Goal: Transaction & Acquisition: Subscribe to service/newsletter

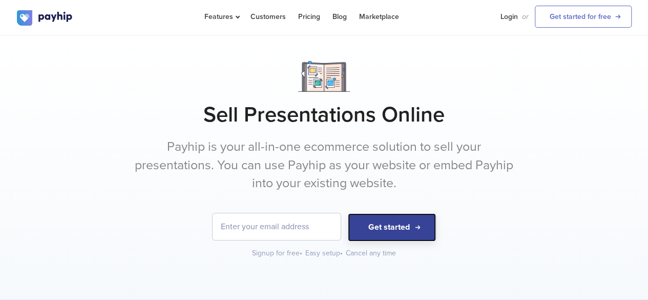
click at [392, 232] on button "Get started" at bounding box center [392, 227] width 88 height 28
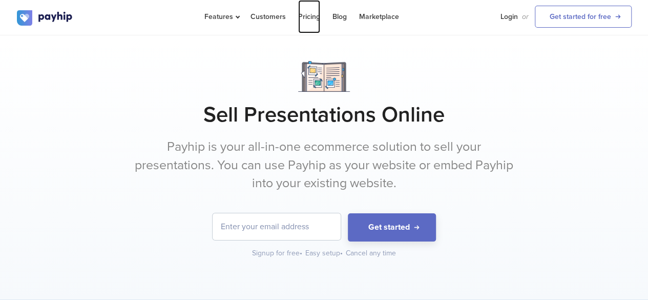
click at [302, 17] on link "Pricing" at bounding box center [309, 16] width 22 height 33
click at [260, 217] on input "email" at bounding box center [276, 226] width 128 height 27
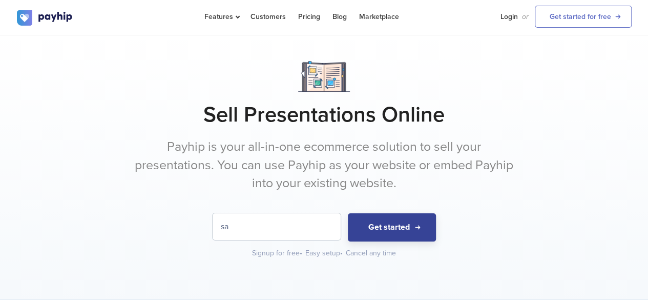
type input "sa"
click at [371, 218] on button "Get started" at bounding box center [392, 227] width 88 height 28
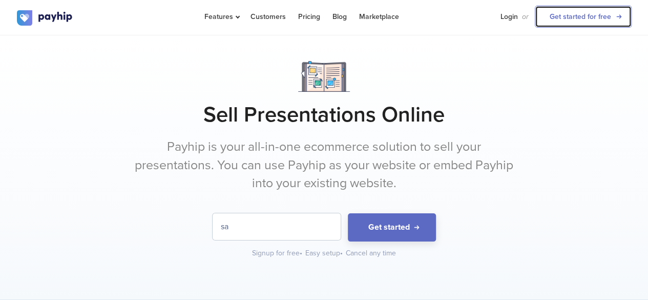
click at [579, 22] on link "Get started for free" at bounding box center [583, 17] width 97 height 22
